Goal: Task Accomplishment & Management: Manage account settings

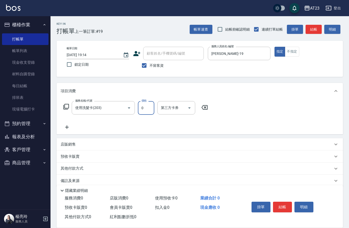
scroll to position [7, 0]
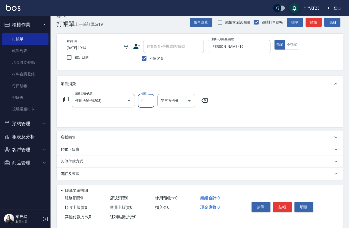
drag, startPoint x: 282, startPoint y: 204, endPoint x: 281, endPoint y: 201, distance: 2.6
click at [282, 204] on button "結帳" at bounding box center [282, 207] width 19 height 11
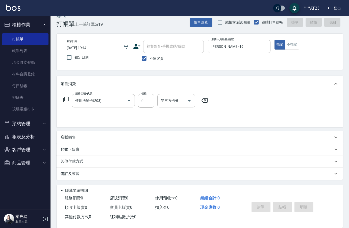
type input "[DATE] 20:27"
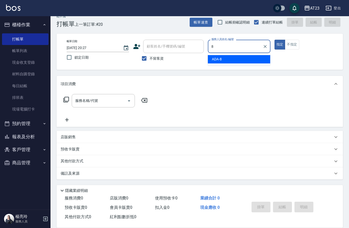
type input "ADA-8"
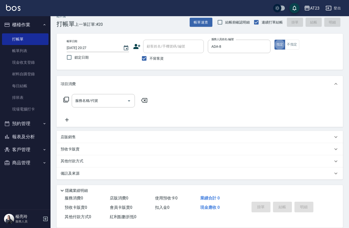
type button "true"
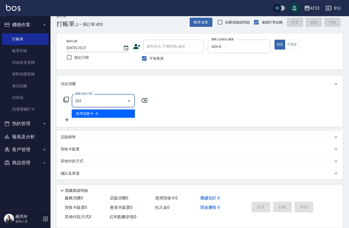
type input "使用洗髮卡(203)"
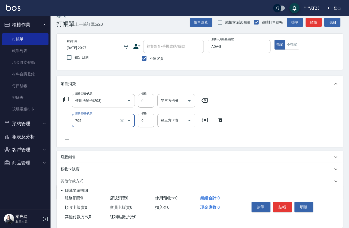
type input "互助50(705)"
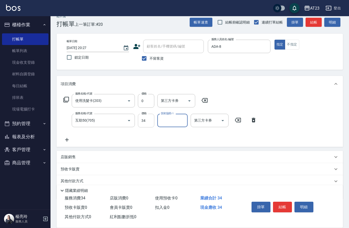
click at [148, 123] on input "34" at bounding box center [146, 121] width 16 height 14
type input "0"
type input "[PERSON_NAME]-34"
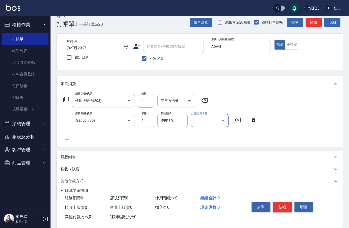
click at [287, 204] on button "結帳" at bounding box center [282, 207] width 19 height 11
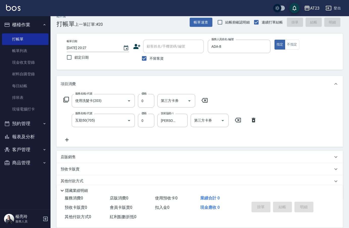
type input "[DATE] 20:28"
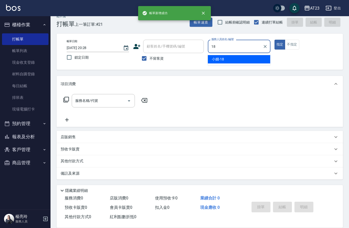
type input "[PERSON_NAME]-18"
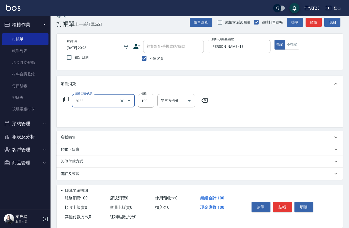
type input "升級精油洗髮(2022)"
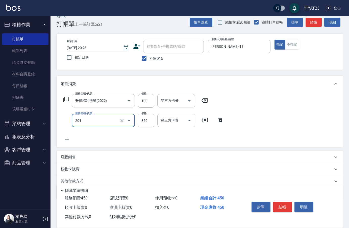
type input "一般洗髮(201)"
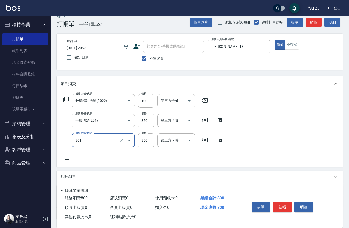
type input "造型剪髮(301)"
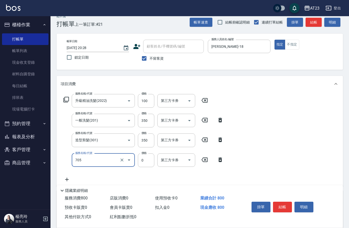
type input "互助50(705)"
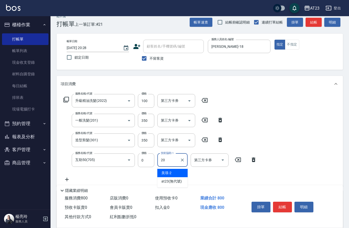
type input "棒棒-20"
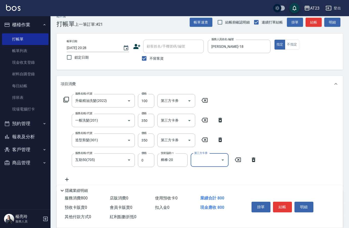
click at [284, 204] on button "結帳" at bounding box center [282, 207] width 19 height 11
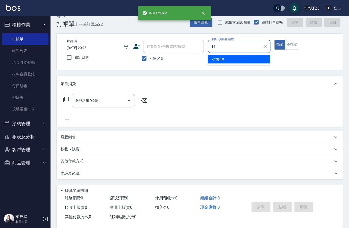
type input "[PERSON_NAME]-18"
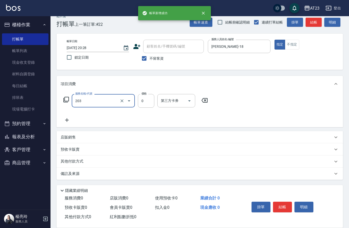
type input "使用洗髮卡(203)"
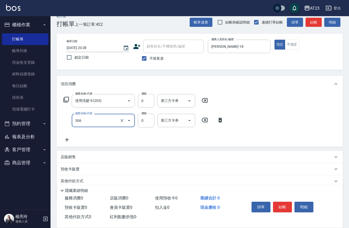
type input "剪髮卡(306)"
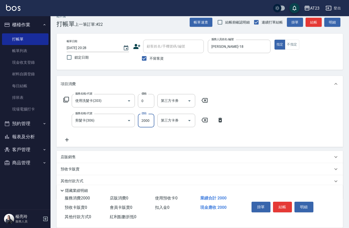
type input "2000"
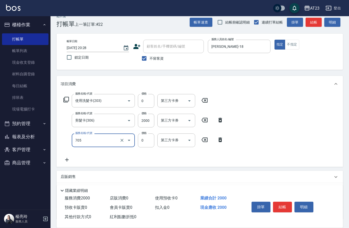
type input "互助50(705)"
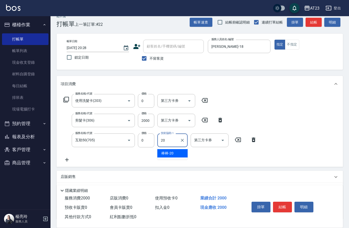
type input "棒棒-20"
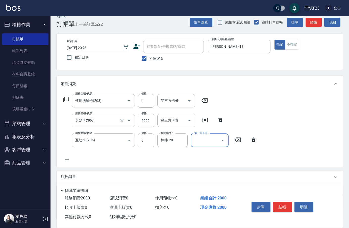
click at [108, 125] on div "剪髮卡(306) 服務名稱/代號" at bounding box center [103, 120] width 63 height 13
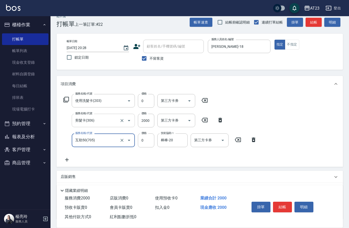
click at [108, 125] on div "剪髮卡(306) 服務名稱/代號" at bounding box center [103, 120] width 63 height 13
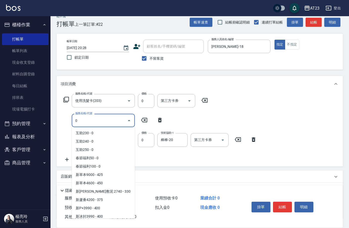
scroll to position [0, 0]
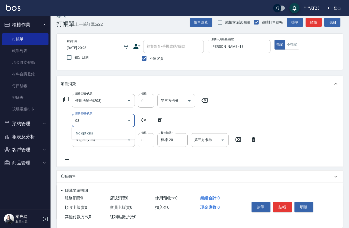
type input "0"
type input "成人剪髮卡(305)"
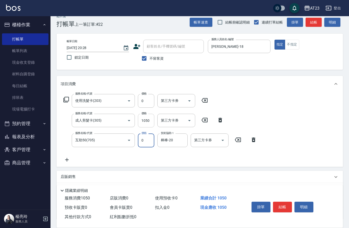
click at [144, 119] on input "1050" at bounding box center [146, 121] width 16 height 14
type input "2000"
click at [286, 208] on button "結帳" at bounding box center [282, 207] width 19 height 11
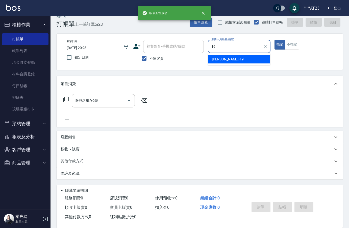
type input "[PERSON_NAME]-19"
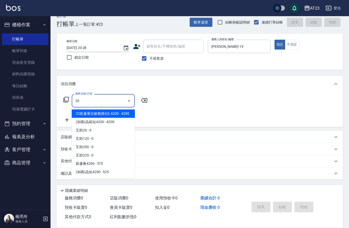
type input "2"
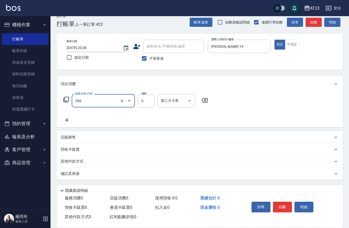
type input "剪髮卡(306)"
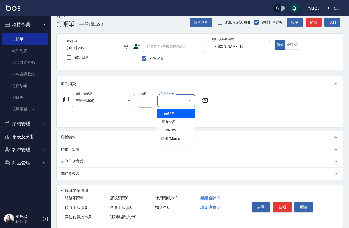
click at [79, 120] on div "服務名稱/代號 剪髮卡(306) 服務名稱/代號 價格 0 價格 第三方卡券 第三方卡券" at bounding box center [136, 108] width 150 height 29
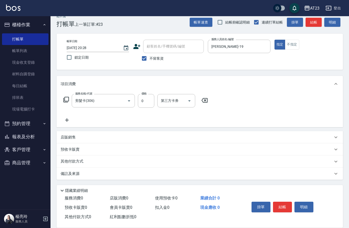
click at [63, 121] on icon at bounding box center [67, 120] width 13 height 6
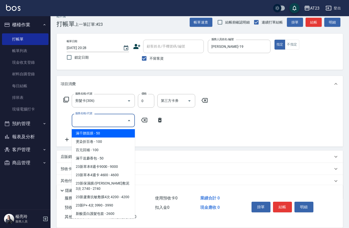
click at [87, 122] on input "服務名稱/代號" at bounding box center [99, 120] width 51 height 9
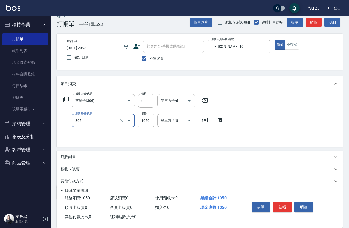
type input "成人剪髮卡(305)"
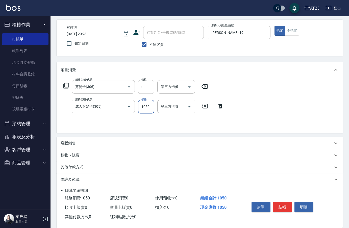
scroll to position [27, 0]
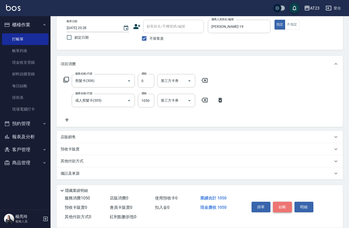
click at [286, 205] on button "結帳" at bounding box center [282, 207] width 19 height 11
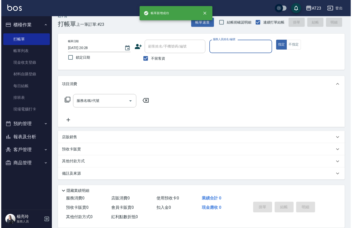
scroll to position [7, 0]
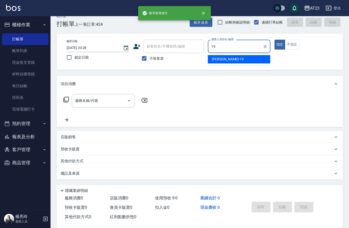
type input "[PERSON_NAME]-19"
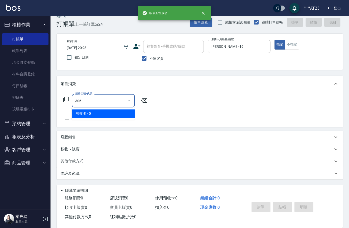
type input "剪髮卡(306)"
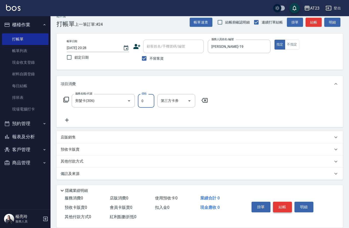
click at [281, 202] on button "結帳" at bounding box center [282, 207] width 19 height 11
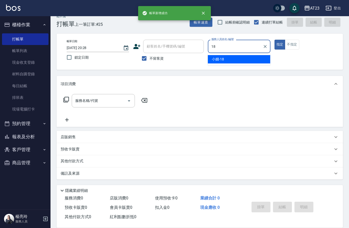
type input "[PERSON_NAME]-18"
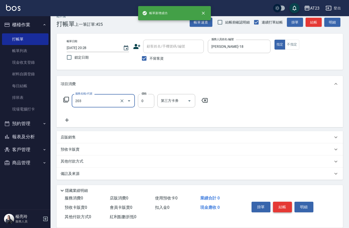
type input "使用洗髮卡(203)"
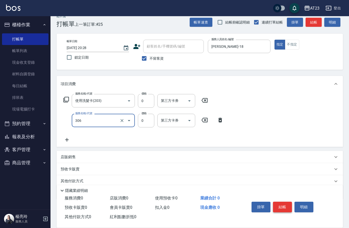
type input "剪髮卡(306)"
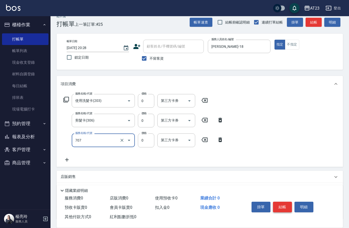
type input "互助70(707)"
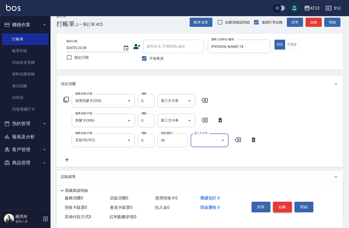
type input "Penny-30"
click at [281, 202] on button "結帳" at bounding box center [282, 207] width 19 height 11
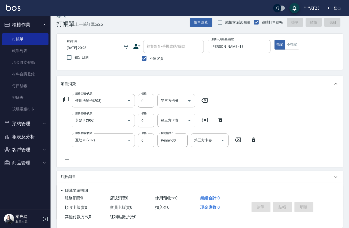
type input "[DATE] 20:29"
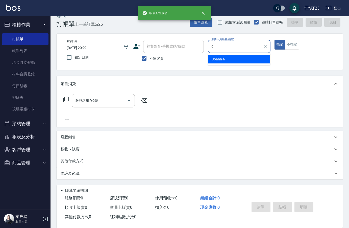
type input "Joann-6"
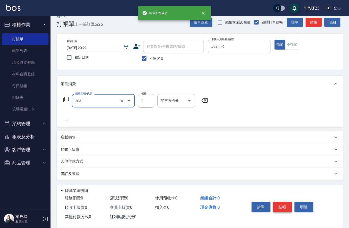
type input "使用洗髮卡(203)"
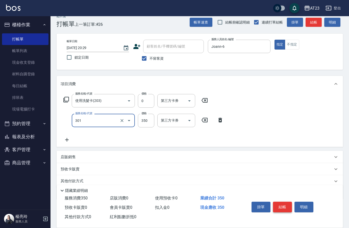
type input "造型剪髮(301)"
click at [281, 202] on button "結帳" at bounding box center [282, 207] width 19 height 11
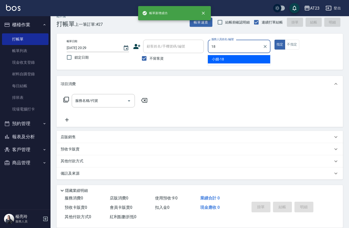
type input "[PERSON_NAME]-18"
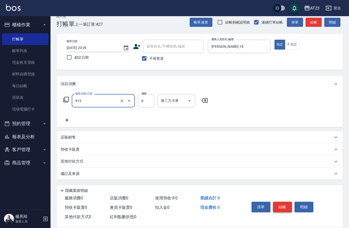
type input "蘆薈卡(913)"
click at [65, 97] on icon at bounding box center [66, 100] width 6 height 6
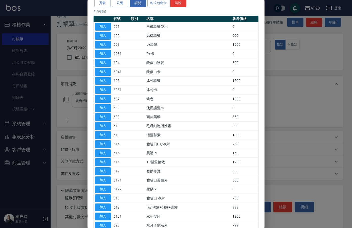
scroll to position [101, 0]
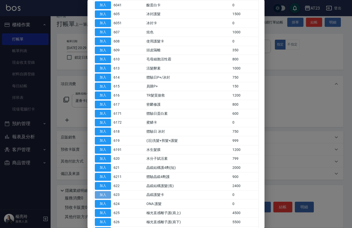
click at [104, 195] on button "加入" at bounding box center [103, 195] width 16 height 8
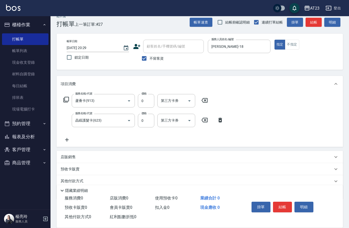
click at [65, 98] on icon at bounding box center [66, 100] width 6 height 6
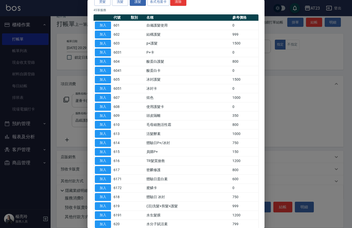
scroll to position [0, 0]
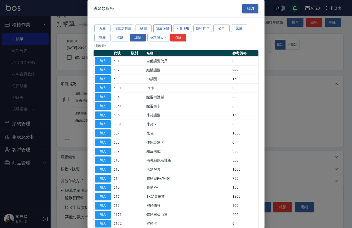
click at [161, 27] on button "頭皮保健" at bounding box center [162, 29] width 19 height 8
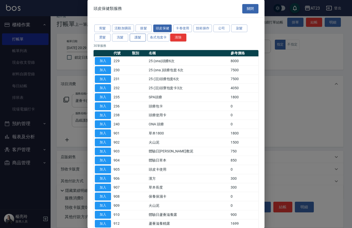
click at [142, 40] on button "護髮" at bounding box center [138, 38] width 16 height 8
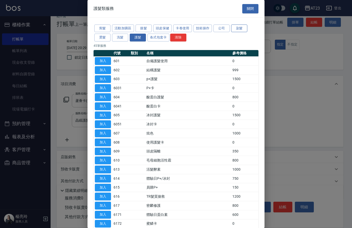
click at [233, 27] on button "染髮" at bounding box center [239, 29] width 16 height 8
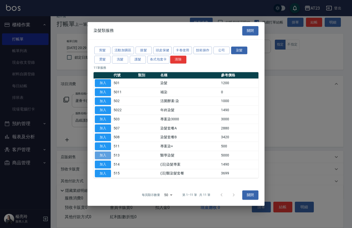
click at [107, 155] on button "加入" at bounding box center [103, 155] width 16 height 8
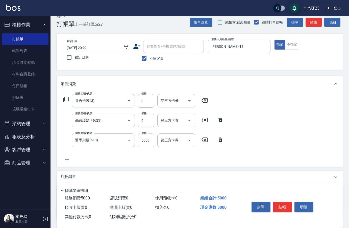
click at [145, 142] on input "5000" at bounding box center [146, 140] width 16 height 14
drag, startPoint x: 140, startPoint y: 140, endPoint x: 163, endPoint y: 142, distance: 23.6
click at [163, 142] on div "服務名稱/代號 醫學染髮(513) 服務名稱/代號 價格 5000 價格 第三方卡券 第三方卡券" at bounding box center [144, 140] width 166 height 14
type input "3699"
click at [66, 100] on icon at bounding box center [66, 100] width 6 height 6
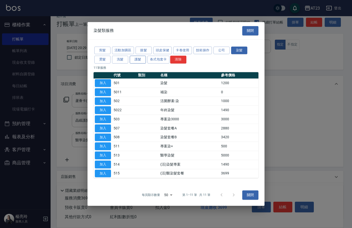
click at [136, 59] on button "護髮" at bounding box center [138, 60] width 16 height 8
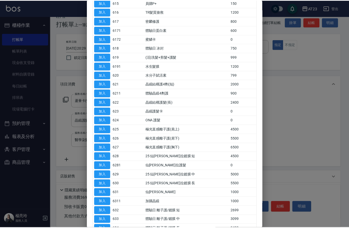
scroll to position [227, 0]
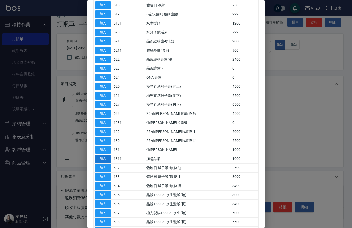
click at [100, 158] on button "加入" at bounding box center [103, 159] width 16 height 8
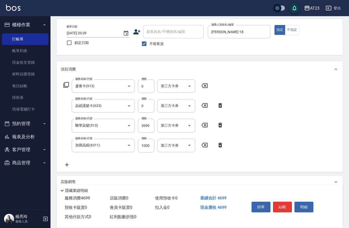
scroll to position [67, 0]
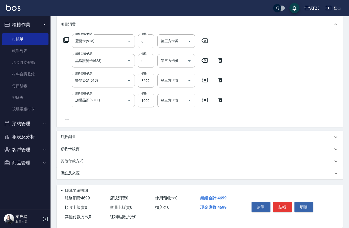
click at [67, 120] on icon at bounding box center [67, 120] width 4 height 4
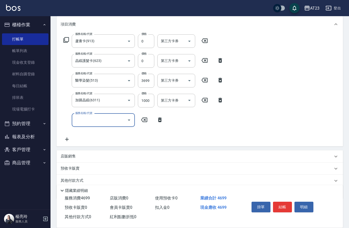
click at [92, 121] on div "服務名稱/代號 服務名稱/代號" at bounding box center [103, 119] width 63 height 13
type input "染髮(501)"
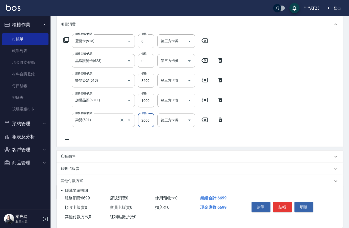
type input "2000"
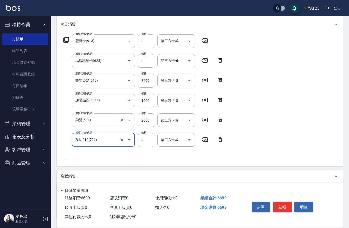
type input "互助210(721)"
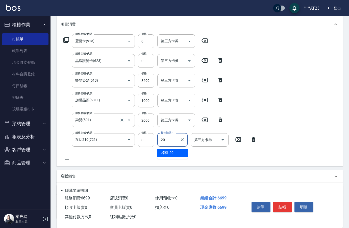
type input "棒棒-20"
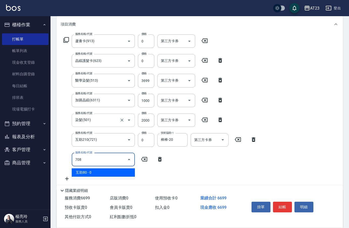
type input "互助80(708)"
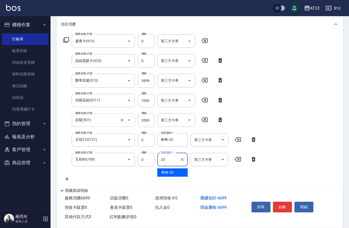
type input "棒棒-20"
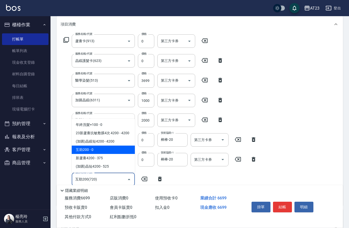
type input "互助200(720)"
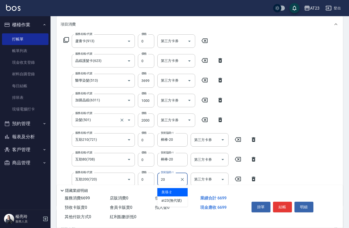
type input "棒棒-20"
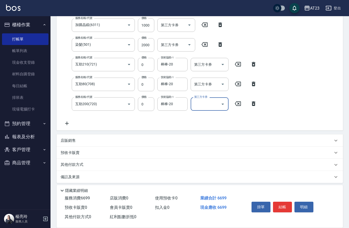
scroll to position [143, 0]
click at [285, 204] on button "結帳" at bounding box center [282, 207] width 19 height 11
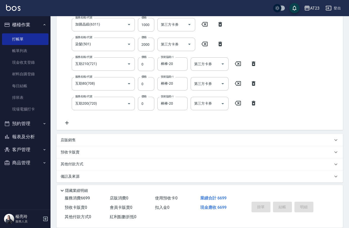
type input "[DATE] 20:30"
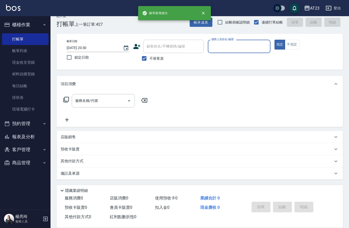
scroll to position [7, 0]
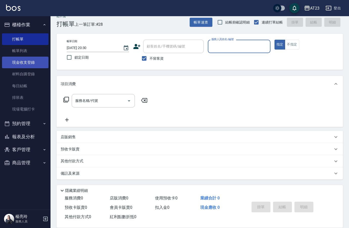
click at [26, 66] on link "現金收支登錄" at bounding box center [25, 63] width 46 height 12
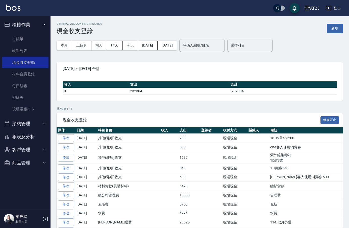
click at [332, 27] on button "新增" at bounding box center [335, 28] width 16 height 9
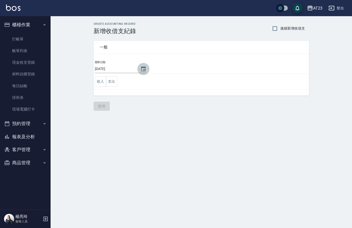
click at [143, 68] on icon "Choose date, selected date is 2025-09-22" at bounding box center [143, 69] width 6 height 6
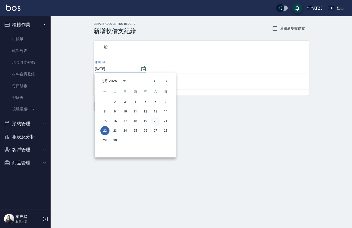
click at [156, 122] on button "20" at bounding box center [155, 120] width 9 height 9
type input "[DATE]"
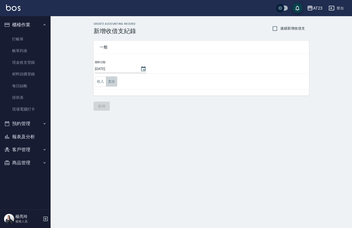
drag, startPoint x: 106, startPoint y: 81, endPoint x: 115, endPoint y: 88, distance: 11.3
click at [107, 81] on button "支出" at bounding box center [111, 81] width 11 height 10
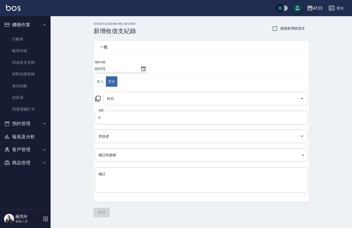
click at [125, 94] on input "科目" at bounding box center [202, 98] width 192 height 9
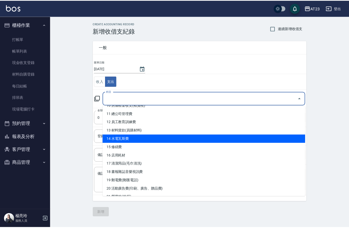
scroll to position [126, 0]
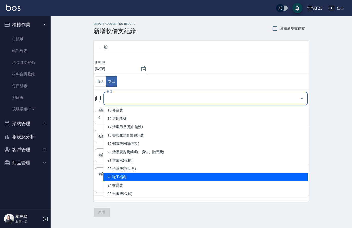
click at [216, 178] on li "23 職工福利" at bounding box center [205, 177] width 204 height 8
type input "23 職工福利"
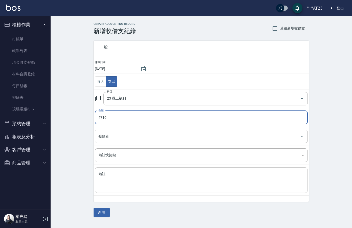
type input "4710"
click at [207, 183] on textarea "備註" at bounding box center [201, 180] width 206 height 17
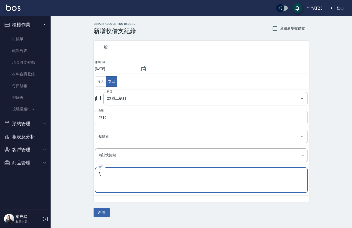
type textarea "5"
type textarea "中秋禮盒"
click at [101, 211] on button "新增" at bounding box center [101, 212] width 16 height 9
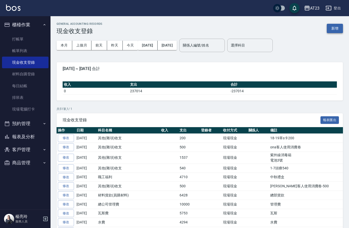
click at [333, 31] on button "新增" at bounding box center [335, 28] width 16 height 9
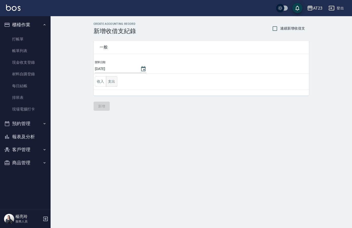
drag, startPoint x: 114, startPoint y: 80, endPoint x: 112, endPoint y: 77, distance: 3.8
click at [113, 80] on button "支出" at bounding box center [111, 81] width 11 height 10
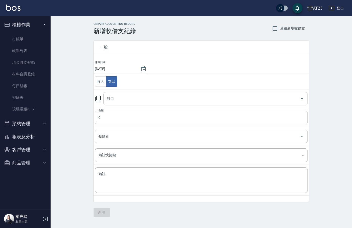
click at [118, 96] on input "科目" at bounding box center [202, 98] width 192 height 9
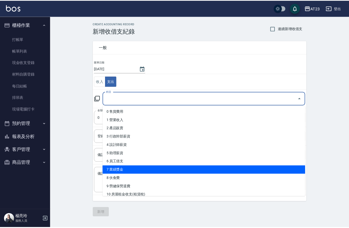
scroll to position [152, 0]
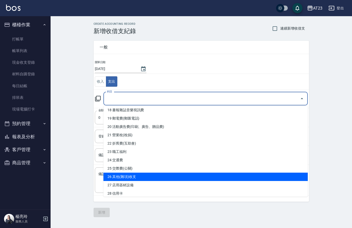
click at [168, 179] on li "26 其他(雜項)收支" at bounding box center [205, 177] width 204 height 8
type input "26 其他(雜項)收支"
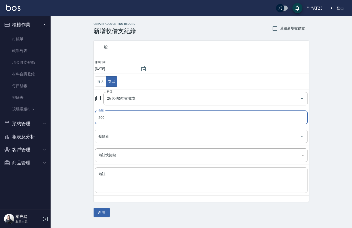
type input "200"
click at [171, 169] on div "x 備註" at bounding box center [201, 180] width 213 height 26
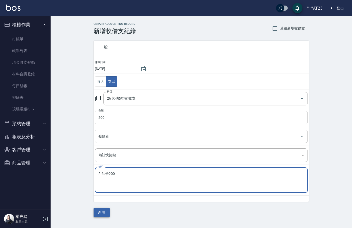
type textarea "2-6s卡200"
click at [100, 214] on button "新增" at bounding box center [101, 212] width 16 height 9
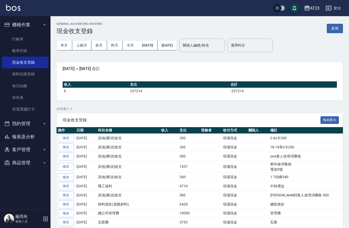
drag, startPoint x: 51, startPoint y: 140, endPoint x: 45, endPoint y: 145, distance: 7.8
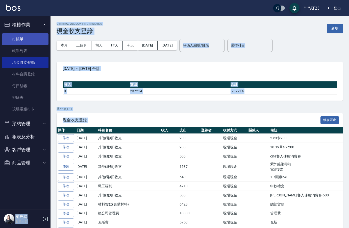
click at [24, 37] on link "打帳單" at bounding box center [25, 39] width 46 height 12
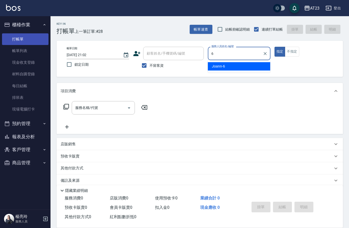
type input "Joann-6"
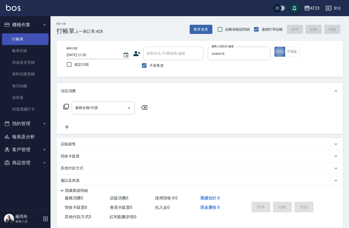
type button "true"
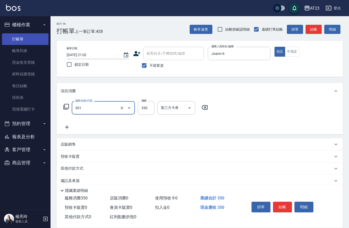
type input "造型剪髮(301)"
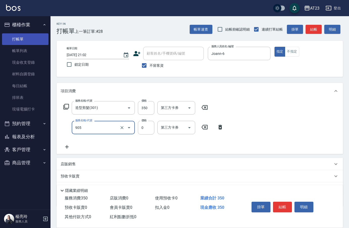
type input "頭皮卡使用(905)"
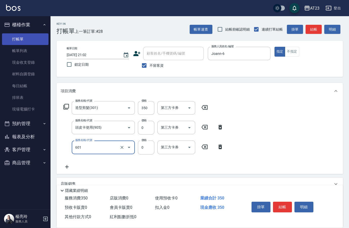
type input "自備護髮使用(601)"
type input "500"
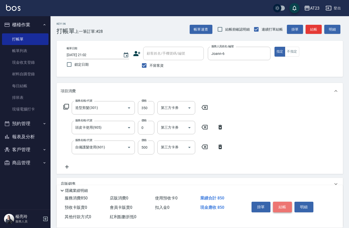
click at [282, 205] on button "結帳" at bounding box center [282, 207] width 19 height 11
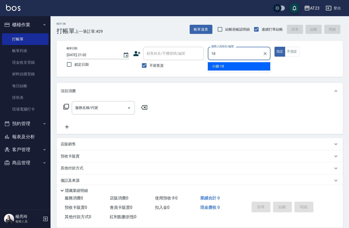
type input "[PERSON_NAME]-18"
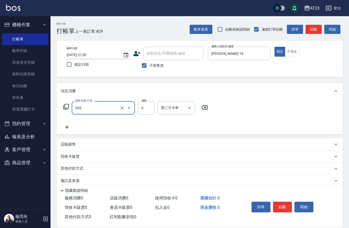
type input "頭皮卡使用(905)"
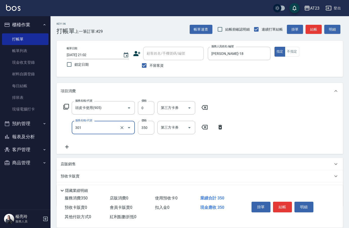
type input "造型剪髮(301)"
type input "400"
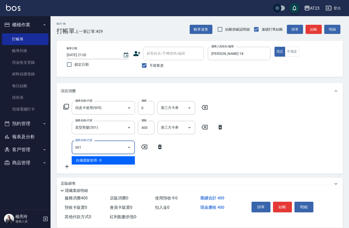
type input "自備護髮使用(601)"
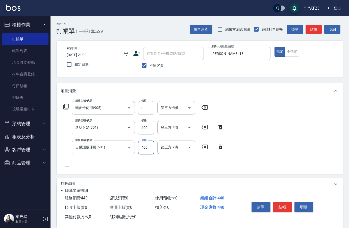
type input "400"
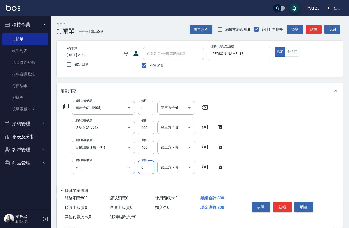
type input "互助50(705)"
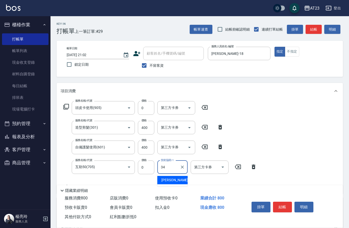
type input "[PERSON_NAME]-34"
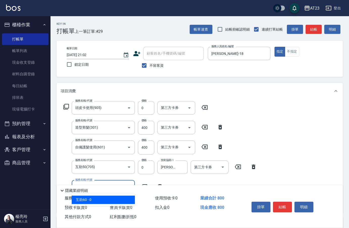
type input "互助60(706)"
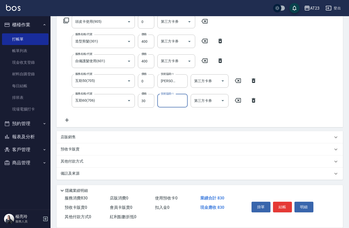
scroll to position [86, 0]
click at [145, 101] on input "30" at bounding box center [146, 101] width 16 height 14
type input "0"
click at [170, 104] on input "技術協助-1" at bounding box center [173, 100] width 26 height 9
type input "Penny-30"
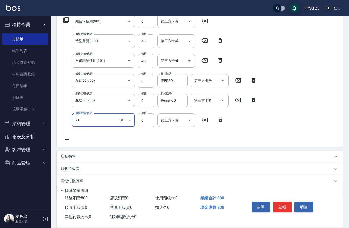
type input "互助100(710)"
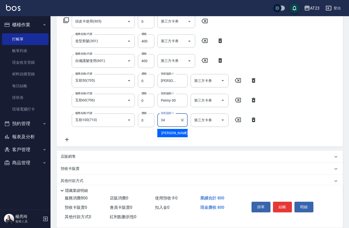
type input "[PERSON_NAME]-34"
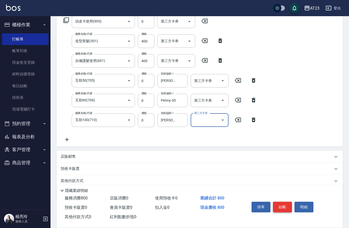
click at [288, 205] on button "結帳" at bounding box center [282, 207] width 19 height 11
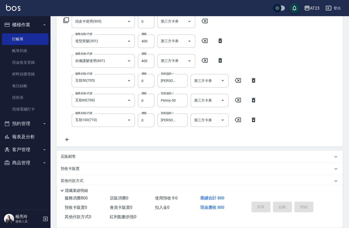
type input "[DATE] 21:04"
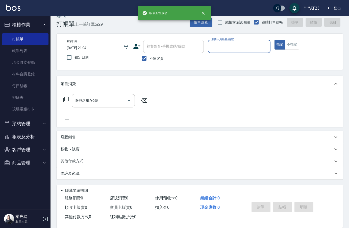
scroll to position [7, 0]
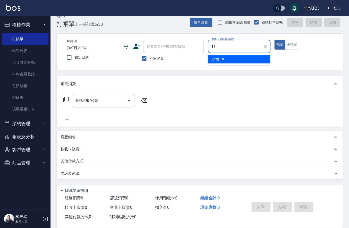
type input "[PERSON_NAME]-18"
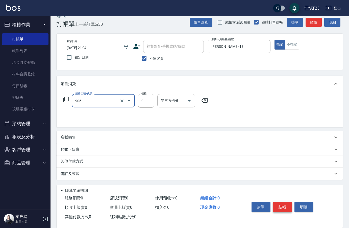
type input "頭皮卡使用(905)"
click at [66, 119] on icon at bounding box center [67, 120] width 13 height 6
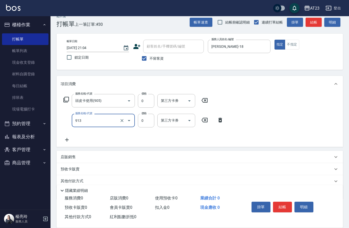
type input "蘆薈卡(913)"
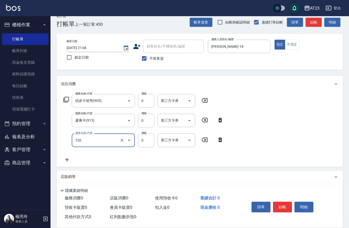
type input "互助200(720)"
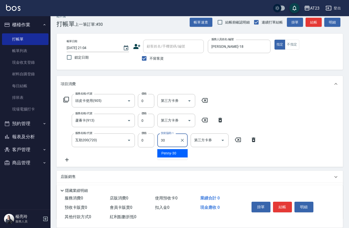
type input "Penny-30"
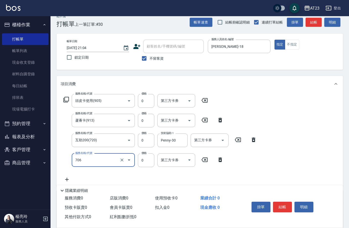
type input "互助60(706)"
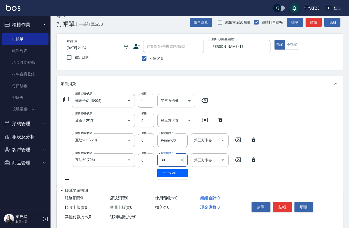
type input "Penny-30"
click at [66, 178] on icon at bounding box center [67, 179] width 13 height 6
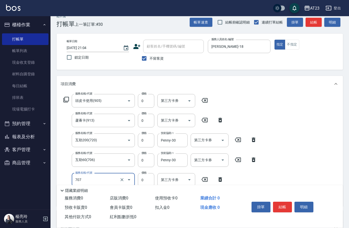
type input "互助70(707)"
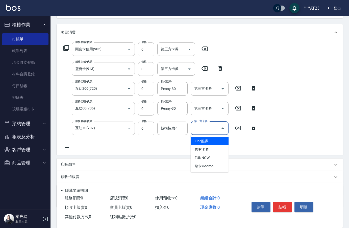
scroll to position [86, 0]
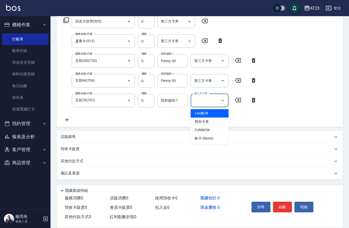
click at [159, 101] on div "技術協助-1" at bounding box center [172, 100] width 30 height 13
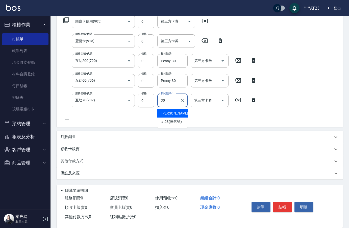
type input "Penny-30"
click at [67, 119] on icon at bounding box center [67, 120] width 13 height 6
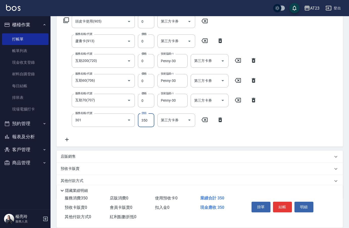
type input "造型剪髮(301)"
type input "550"
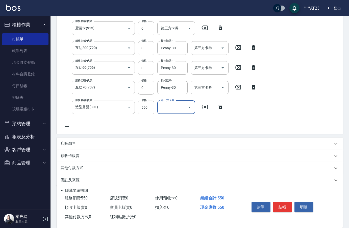
scroll to position [106, 0]
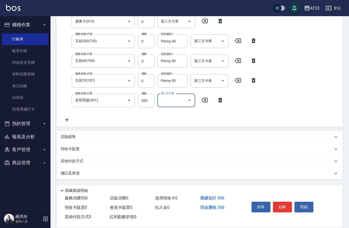
click at [93, 163] on div "其他付款方式" at bounding box center [197, 161] width 272 height 6
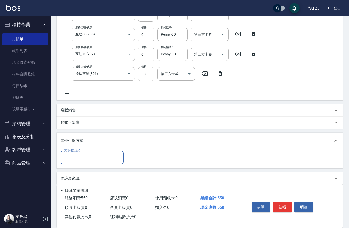
scroll to position [0, 0]
click at [85, 159] on input "其他付款方式" at bounding box center [92, 156] width 59 height 9
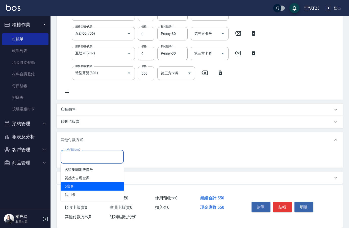
click at [84, 187] on span "5倍卷" at bounding box center [92, 186] width 63 height 8
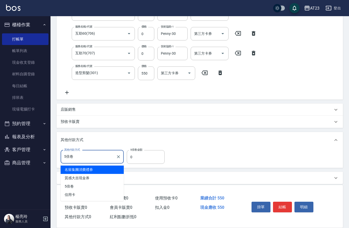
click at [85, 156] on input "5倍卷" at bounding box center [88, 156] width 51 height 9
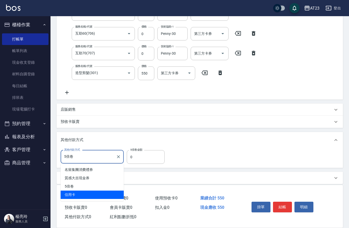
click at [84, 197] on span "信用卡" at bounding box center [92, 195] width 63 height 8
type input "信用卡"
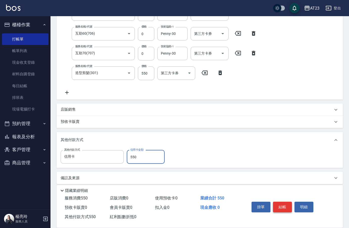
type input "550"
click at [285, 206] on button "結帳" at bounding box center [282, 207] width 19 height 11
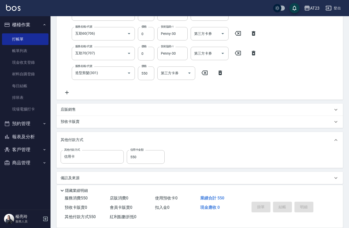
type input "[DATE] 21:05"
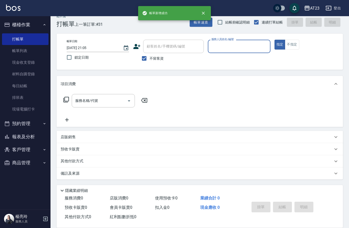
scroll to position [7, 0]
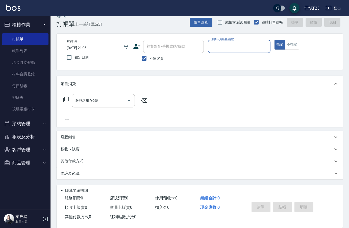
click at [26, 137] on button "報表及分析" at bounding box center [25, 136] width 46 height 13
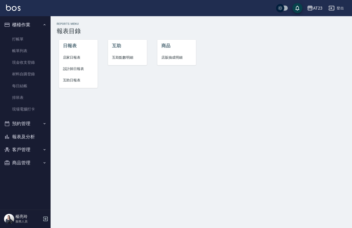
click at [80, 60] on li "店家日報表" at bounding box center [78, 57] width 39 height 11
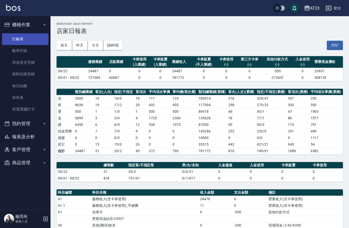
click at [24, 39] on link "打帳單" at bounding box center [25, 39] width 46 height 12
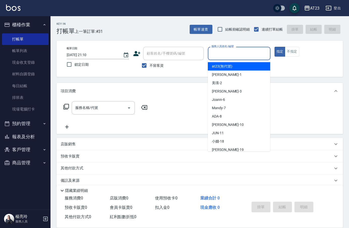
click at [263, 53] on input "服務人員姓名/編號" at bounding box center [239, 53] width 58 height 9
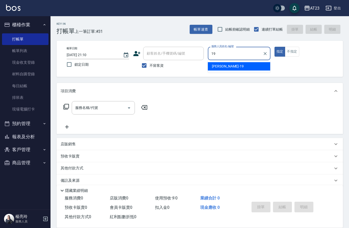
type input "[PERSON_NAME]-19"
type button "true"
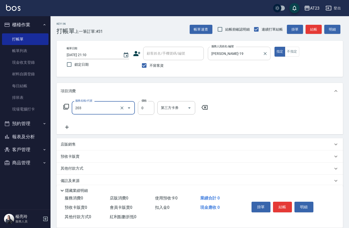
type input "使用洗髮卡(203)"
click at [279, 204] on button "結帳" at bounding box center [282, 207] width 19 height 11
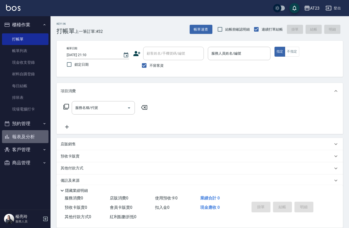
click at [29, 138] on button "報表及分析" at bounding box center [25, 136] width 46 height 13
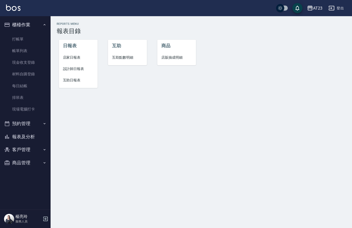
click at [78, 57] on span "店家日報表" at bounding box center [78, 57] width 31 height 5
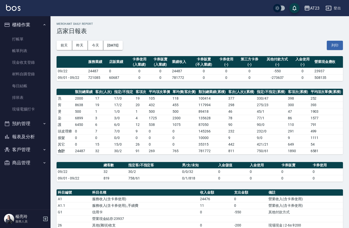
drag, startPoint x: 335, startPoint y: 44, endPoint x: 41, endPoint y: 200, distance: 332.4
click at [335, 44] on button "列印" at bounding box center [335, 45] width 16 height 9
click at [34, 134] on button "報表及分析" at bounding box center [25, 136] width 46 height 13
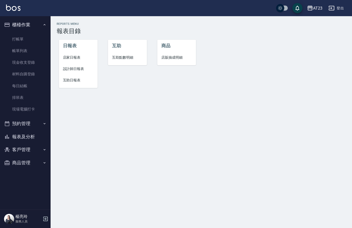
click at [84, 70] on span "設計師日報表" at bounding box center [78, 68] width 31 height 5
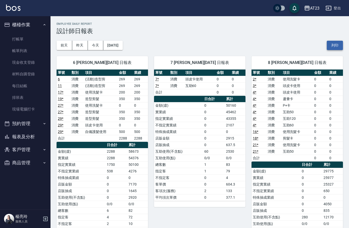
click at [342, 49] on button "列印" at bounding box center [335, 45] width 16 height 9
click at [38, 133] on button "報表及分析" at bounding box center [25, 136] width 46 height 13
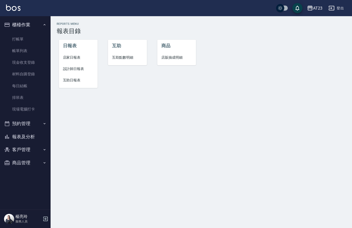
click at [79, 81] on span "互助日報表" at bounding box center [78, 80] width 31 height 5
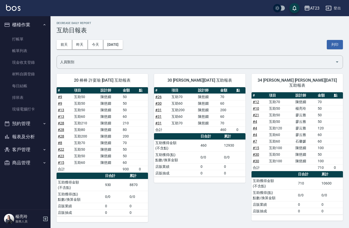
scroll to position [1, 0]
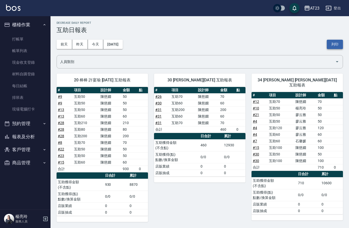
click at [333, 45] on button "列印" at bounding box center [335, 44] width 16 height 9
click at [23, 98] on link "排班表" at bounding box center [25, 98] width 46 height 12
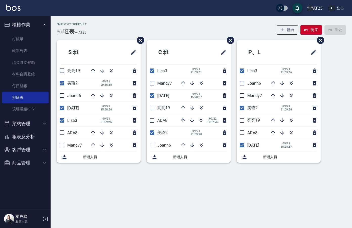
drag, startPoint x: 151, startPoint y: 84, endPoint x: 146, endPoint y: 106, distance: 22.3
click at [151, 84] on input "checkbox" at bounding box center [152, 83] width 11 height 11
checkbox input "true"
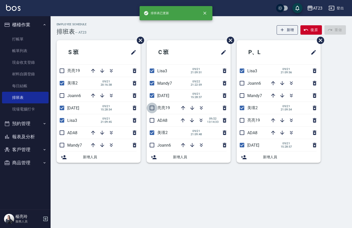
click at [152, 108] on input "checkbox" at bounding box center [152, 108] width 11 height 11
checkbox input "true"
click at [151, 122] on input "checkbox" at bounding box center [152, 120] width 11 height 11
checkbox input "true"
click at [152, 143] on input "checkbox" at bounding box center [152, 145] width 11 height 11
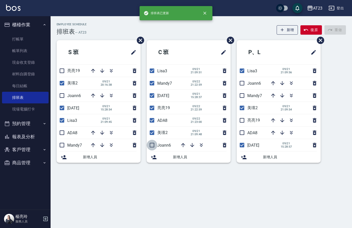
checkbox input "true"
click at [61, 144] on input "checkbox" at bounding box center [62, 145] width 11 height 11
checkbox input "true"
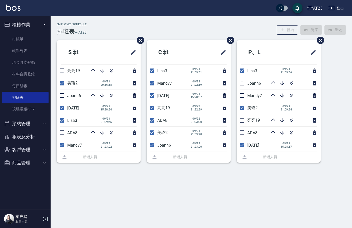
click at [65, 131] on li "ADA8" at bounding box center [99, 133] width 84 height 12
click at [61, 131] on input "checkbox" at bounding box center [62, 132] width 11 height 11
checkbox input "true"
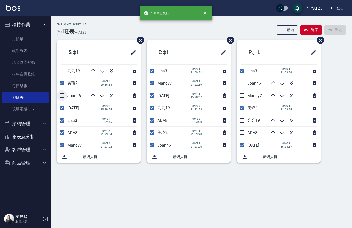
click at [63, 95] on input "checkbox" at bounding box center [62, 95] width 11 height 11
checkbox input "true"
click at [61, 69] on input "checkbox" at bounding box center [62, 70] width 11 height 11
checkbox input "true"
click at [243, 84] on input "checkbox" at bounding box center [241, 83] width 11 height 11
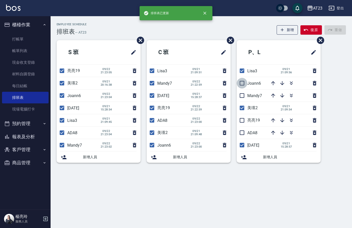
checkbox input "true"
click at [240, 93] on input "checkbox" at bounding box center [241, 95] width 11 height 11
checkbox input "true"
click at [243, 121] on input "checkbox" at bounding box center [241, 120] width 11 height 11
checkbox input "true"
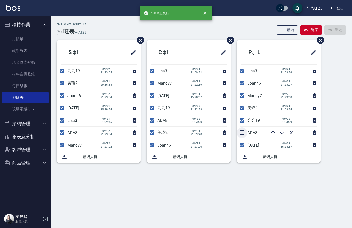
click at [242, 130] on input "checkbox" at bounding box center [241, 132] width 11 height 11
checkbox input "true"
